Goal: Transaction & Acquisition: Purchase product/service

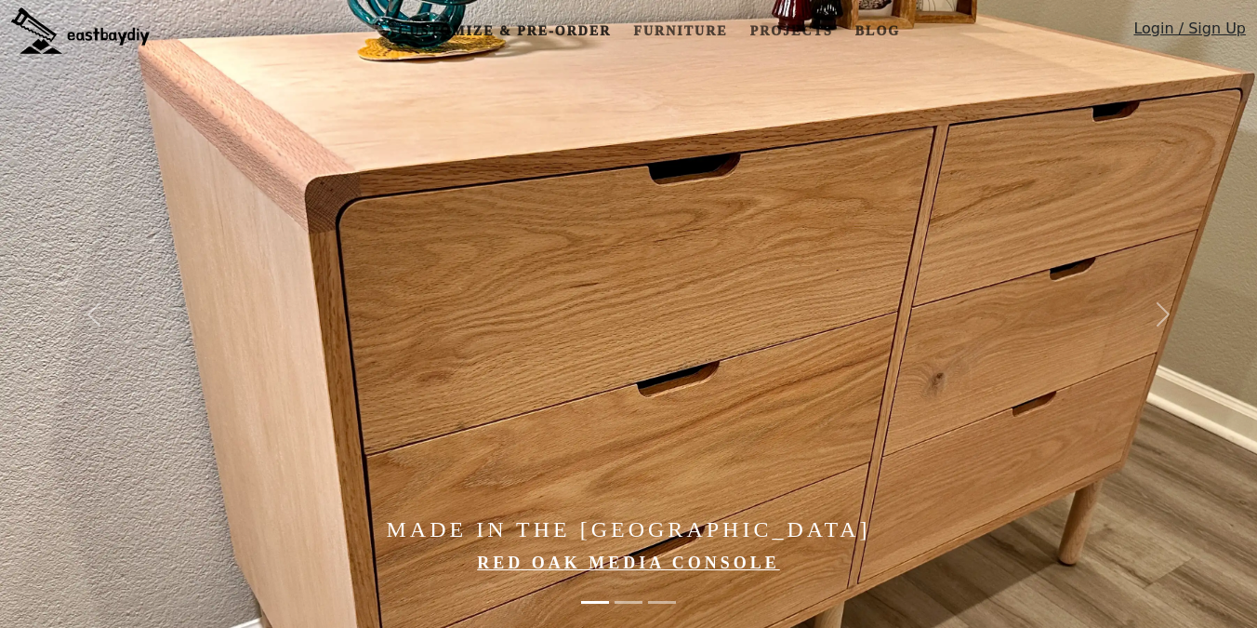
click at [543, 34] on link "Customize & Pre-order" at bounding box center [505, 31] width 228 height 34
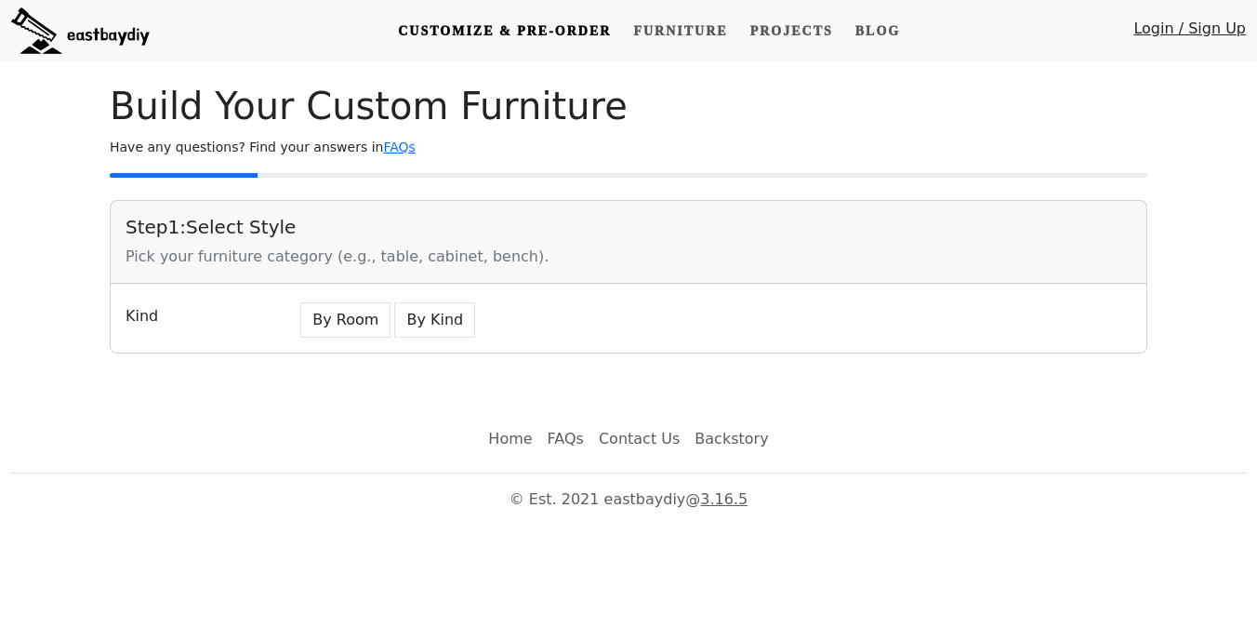
click at [361, 344] on div "Kind By Room By Kind" at bounding box center [629, 318] width 1036 height 69
click at [353, 328] on button "By Room" at bounding box center [345, 319] width 90 height 35
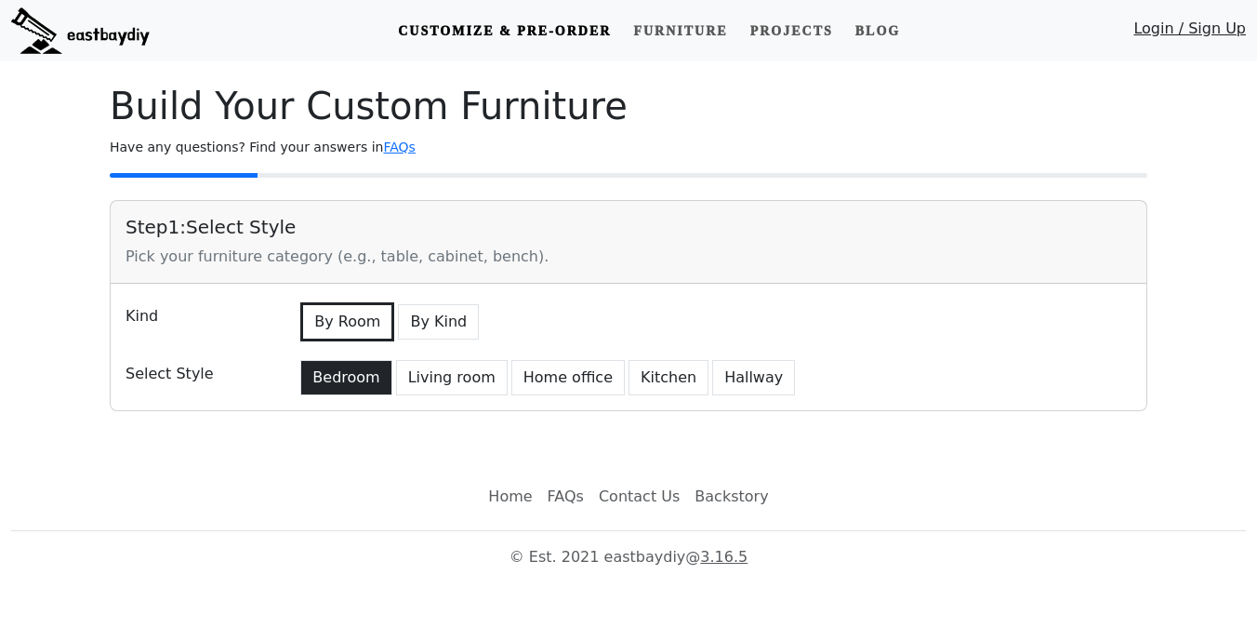
click at [342, 368] on button "Bedroom" at bounding box center [345, 377] width 91 height 35
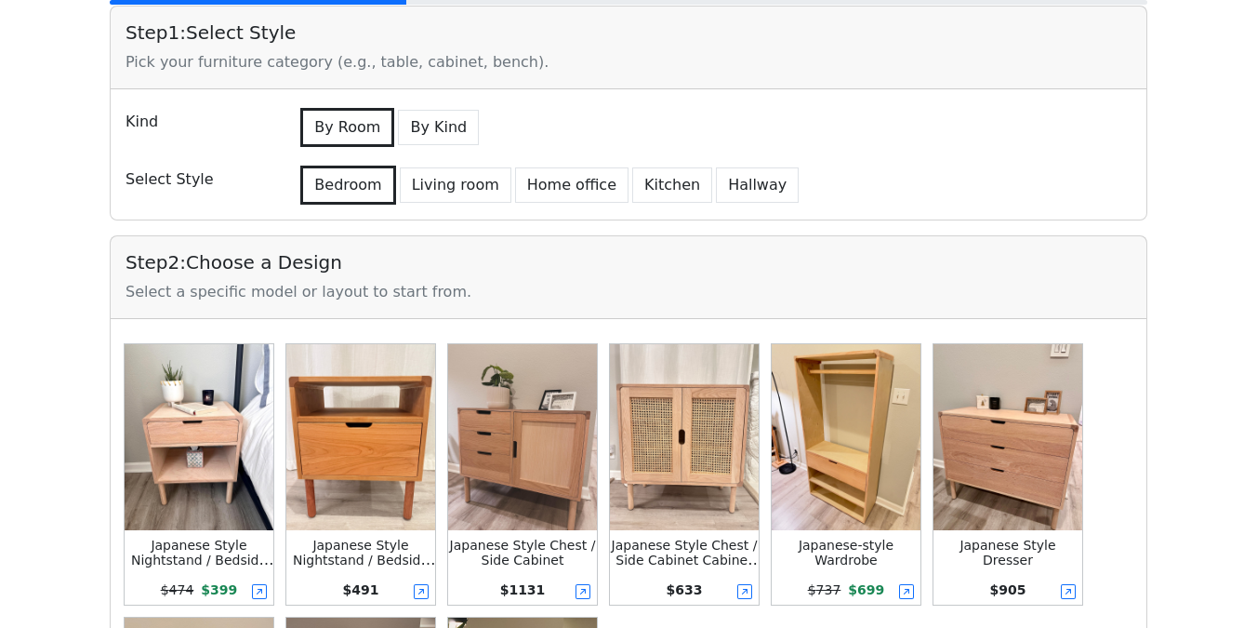
click at [342, 368] on img at bounding box center [360, 437] width 149 height 186
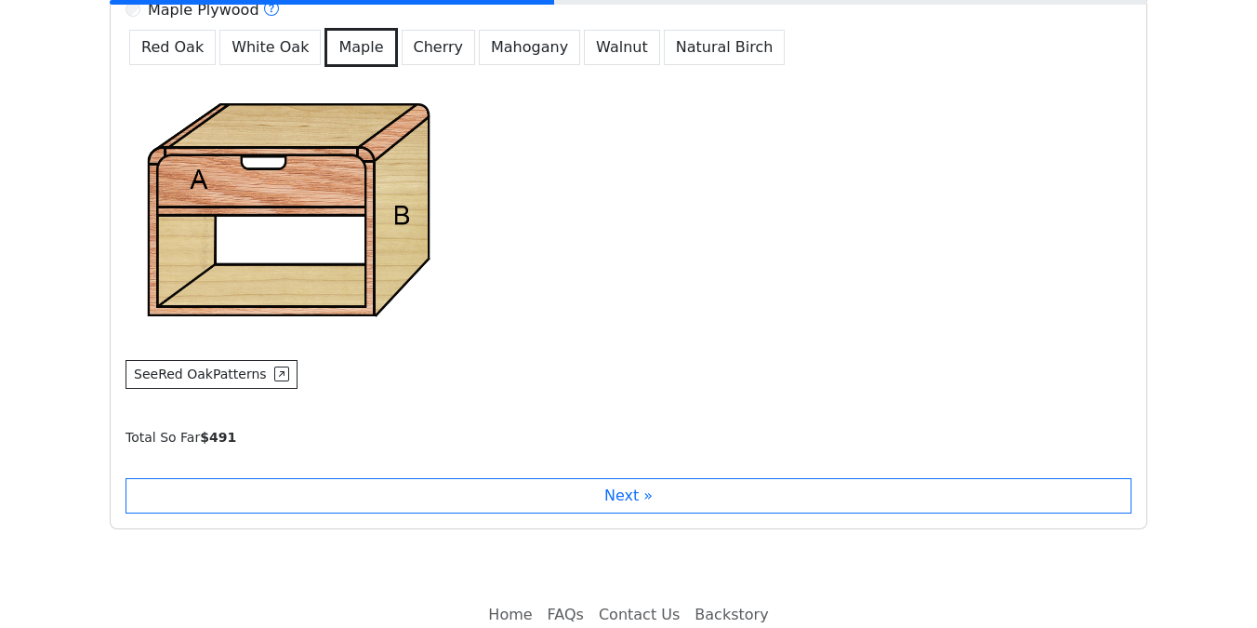
scroll to position [1575, 0]
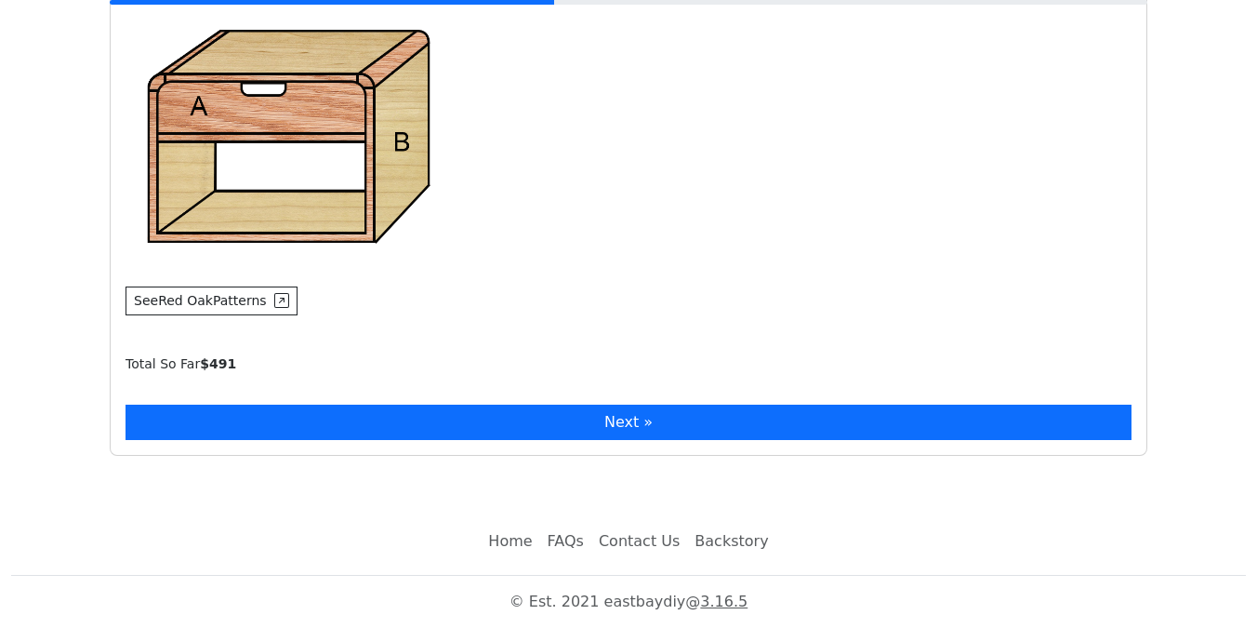
click at [357, 417] on button "Next »" at bounding box center [629, 422] width 1006 height 35
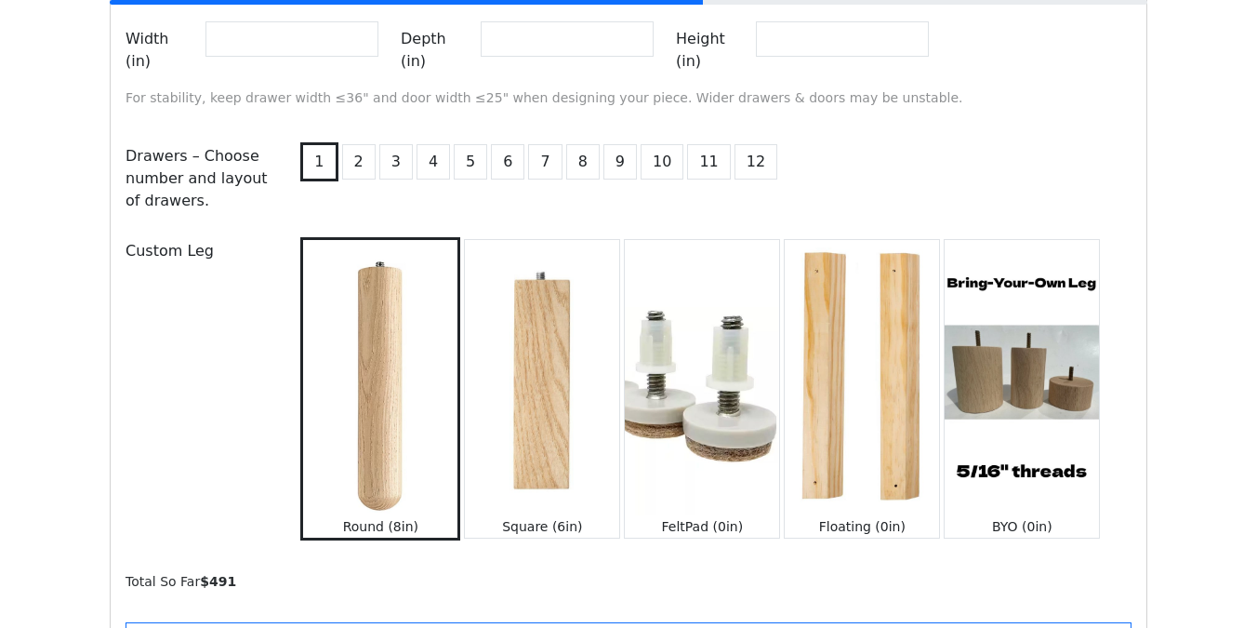
scroll to position [2089, 0]
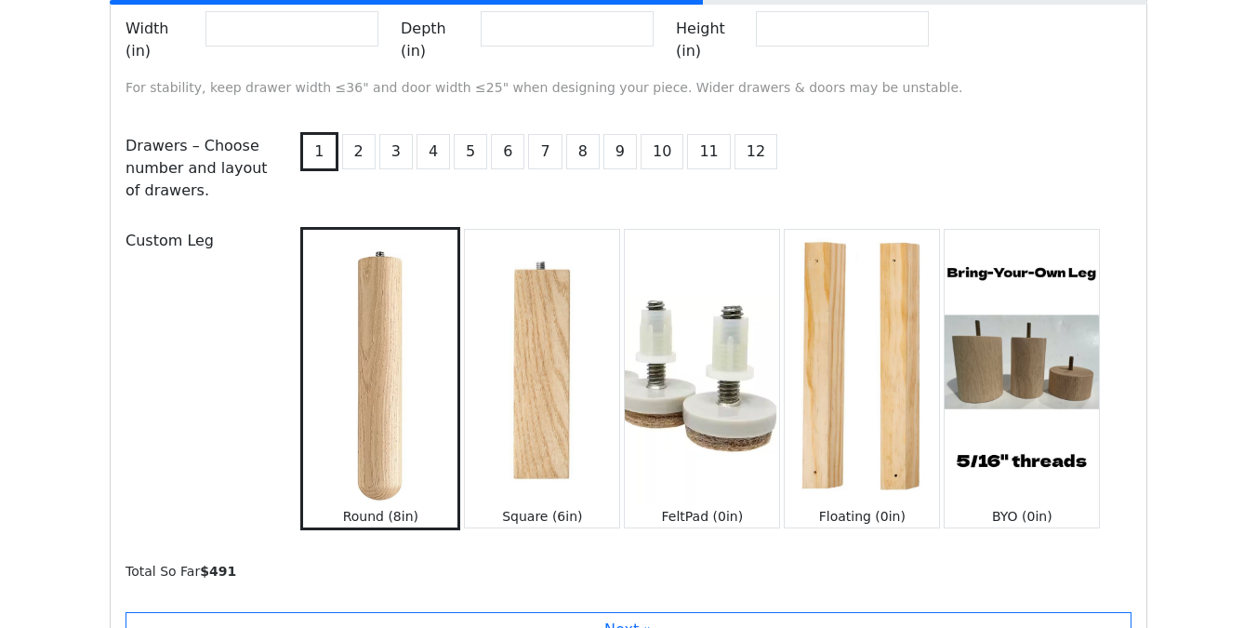
click at [1003, 305] on img at bounding box center [1022, 367] width 154 height 274
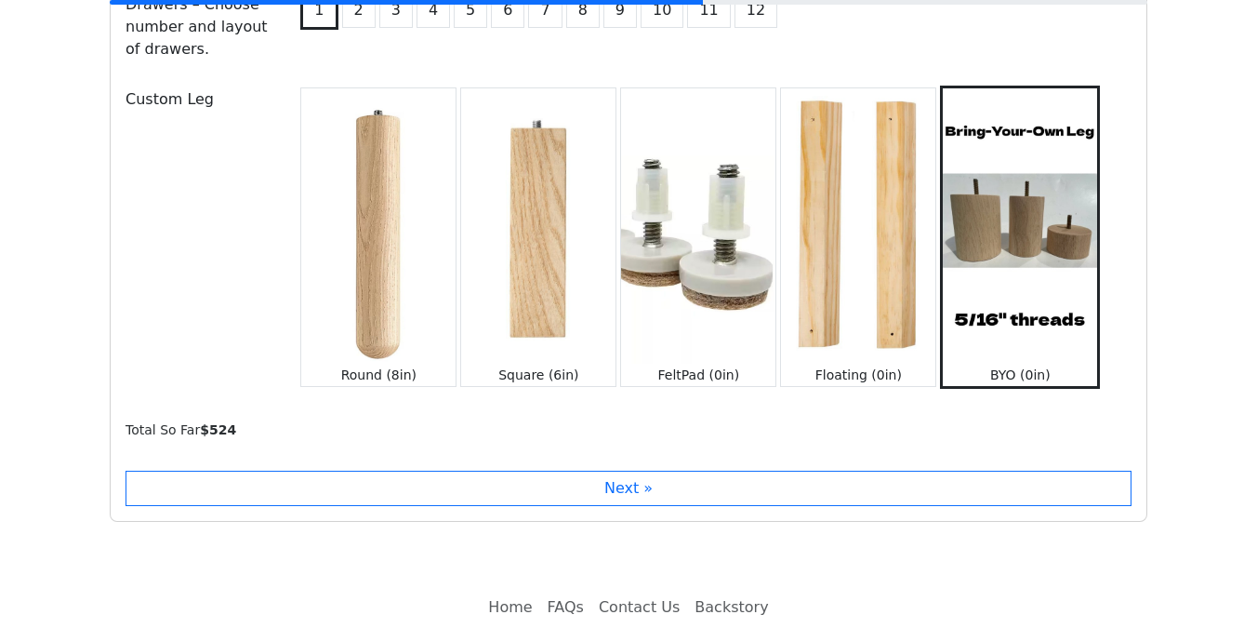
scroll to position [2275, 0]
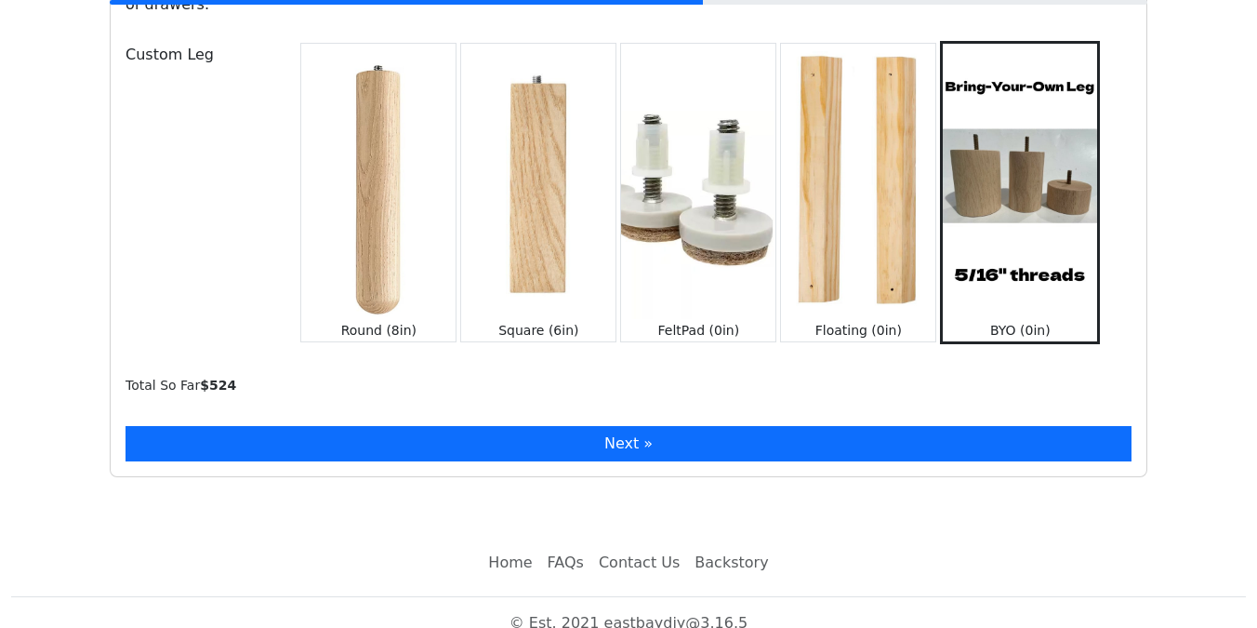
click at [644, 427] on button "Next »" at bounding box center [629, 443] width 1006 height 35
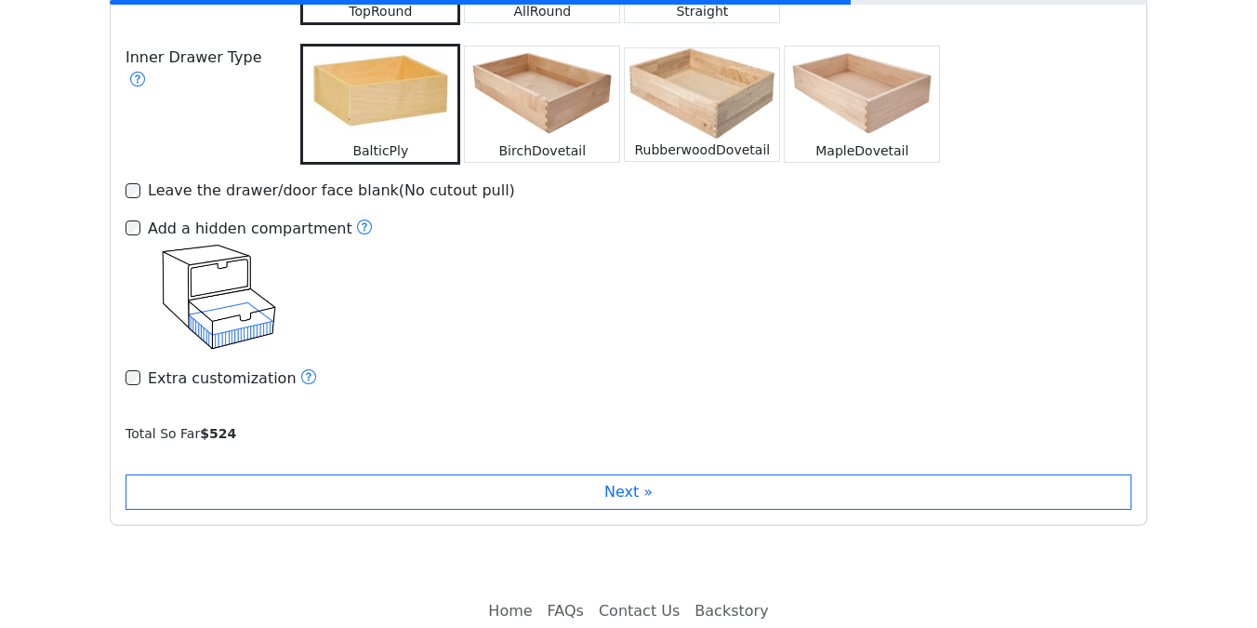
scroll to position [2969, 0]
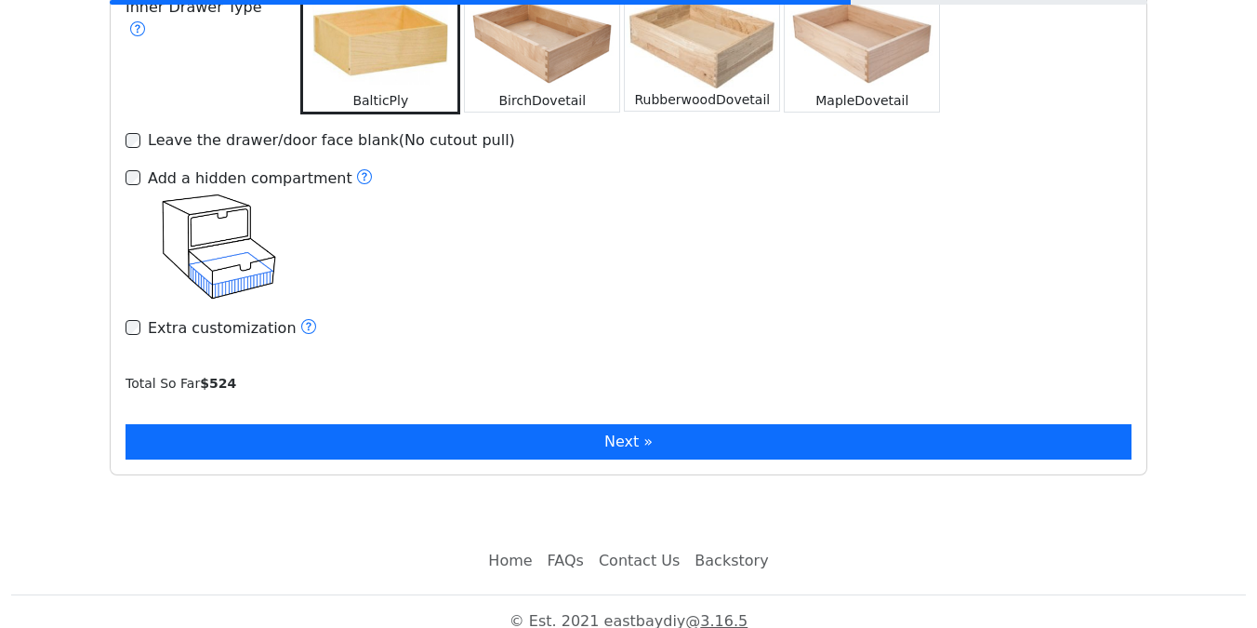
click at [485, 430] on button "Next »" at bounding box center [629, 441] width 1006 height 35
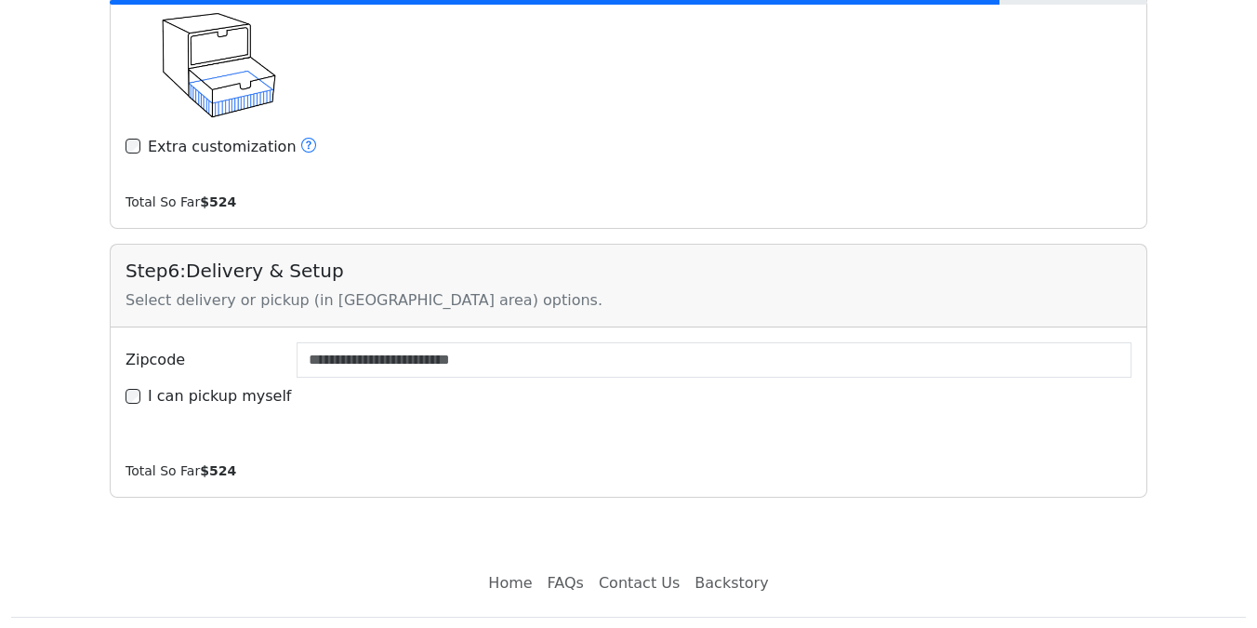
scroll to position [3172, 0]
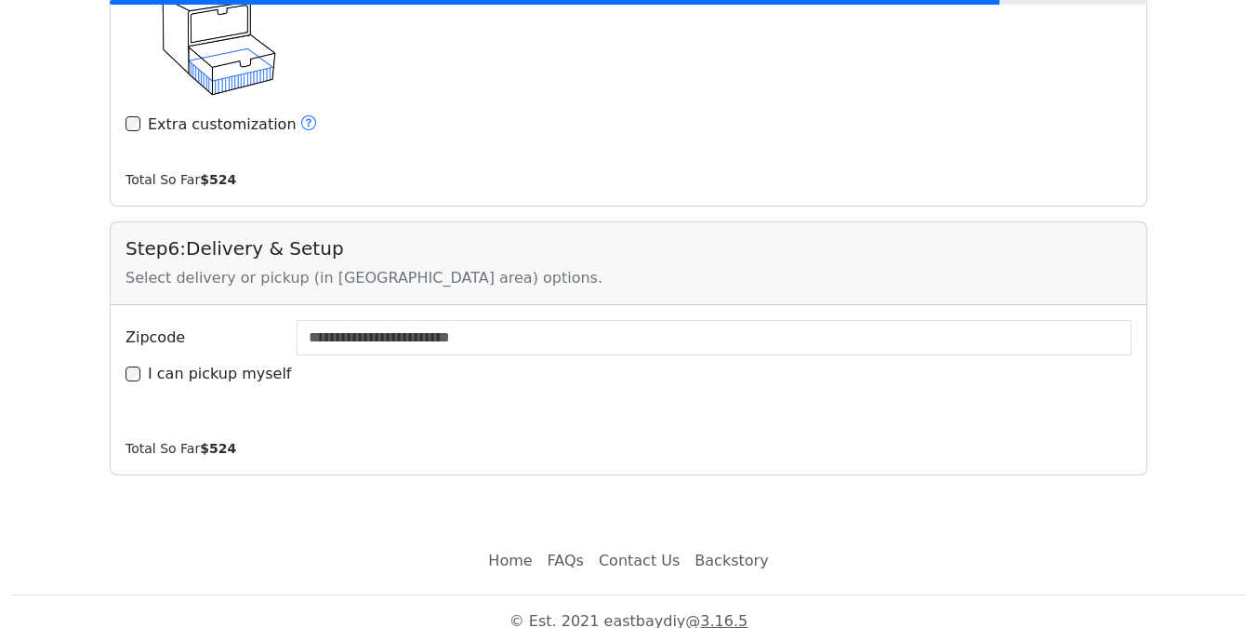
click at [270, 363] on label "I can pickup myself" at bounding box center [220, 374] width 144 height 22
type input "*****"
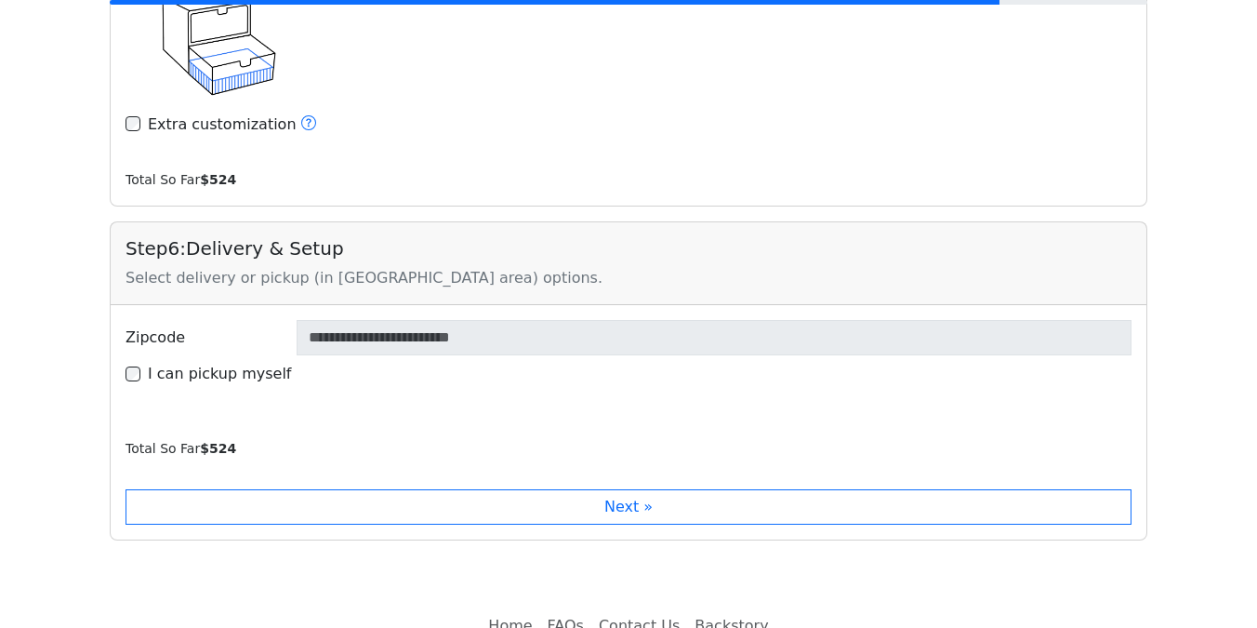
click at [308, 460] on div "Step 6 : Delivery & Setup Select delivery or pickup (in [GEOGRAPHIC_DATA] area)…" at bounding box center [629, 380] width 1038 height 319
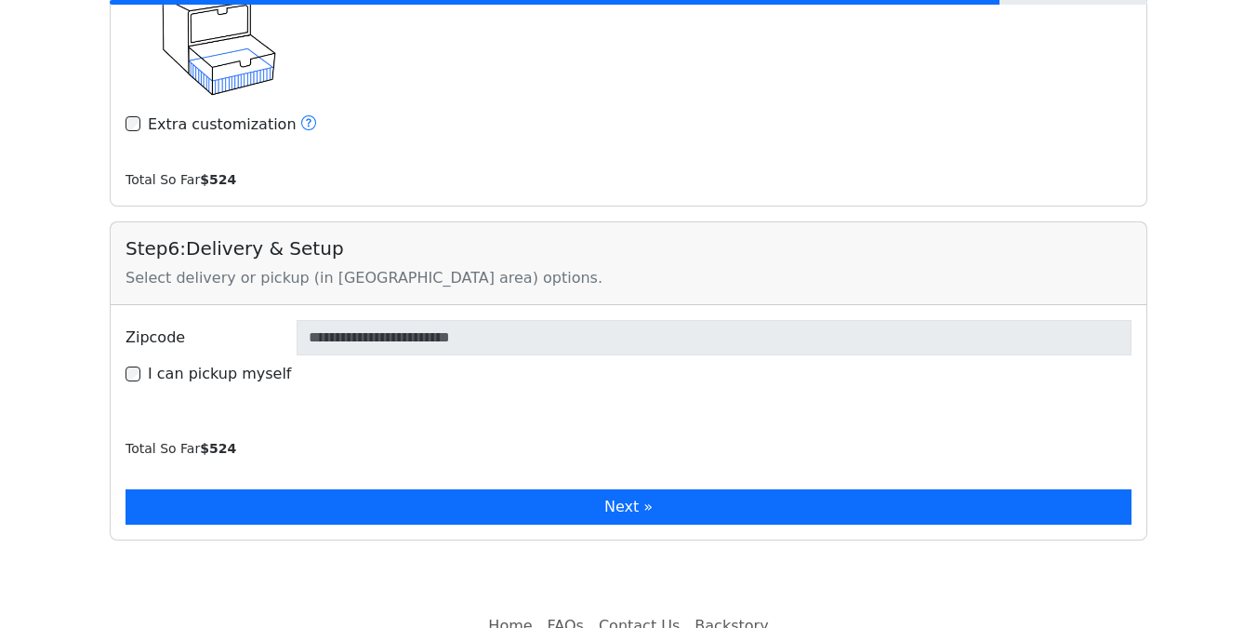
click at [316, 489] on button "Next »" at bounding box center [629, 506] width 1006 height 35
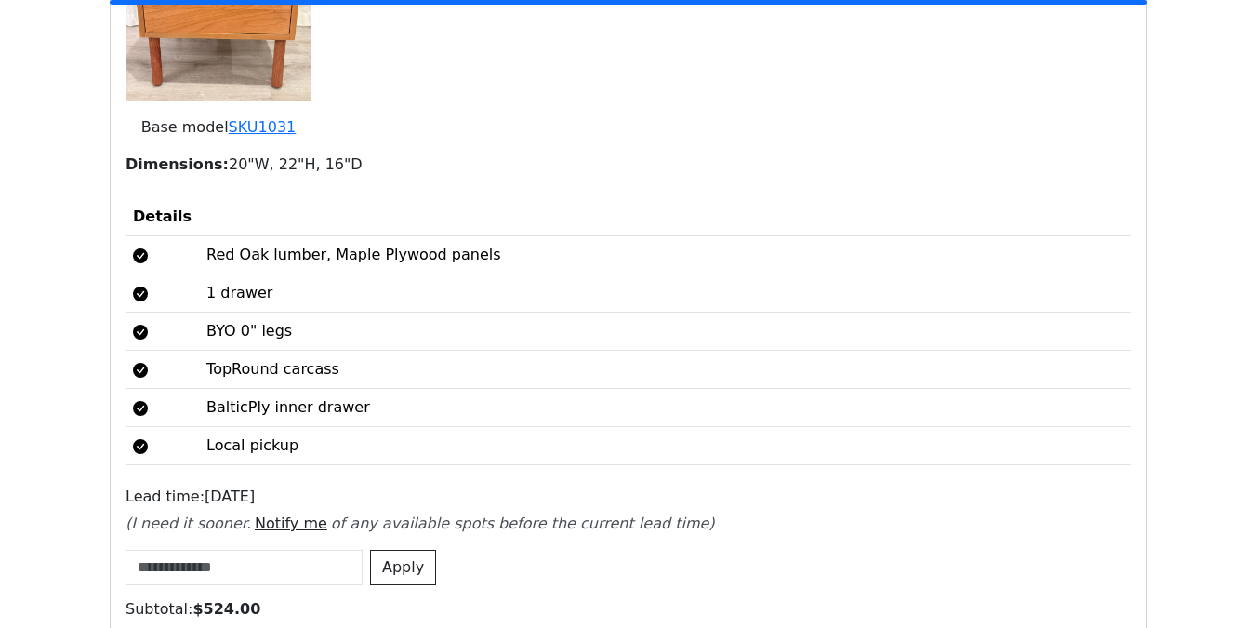
scroll to position [3980, 0]
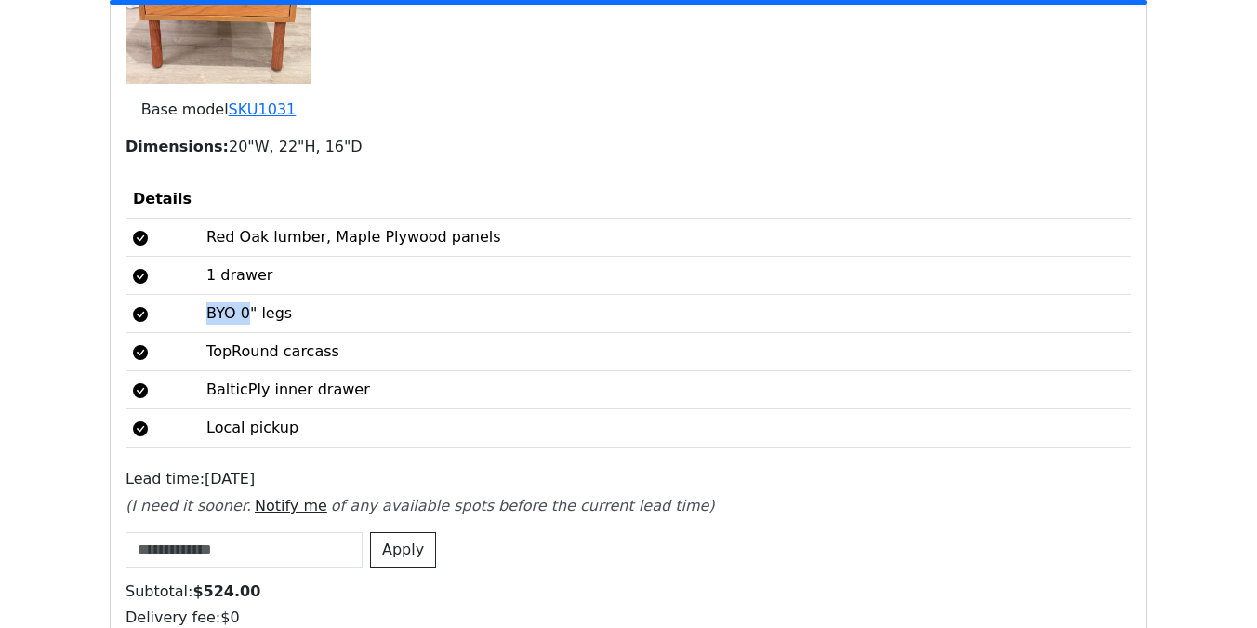
drag, startPoint x: 193, startPoint y: 297, endPoint x: 290, endPoint y: 297, distance: 97.7
click at [247, 297] on td "BYO 0" legs" at bounding box center [665, 314] width 933 height 38
click at [290, 297] on td "BYO 0" legs" at bounding box center [665, 314] width 933 height 38
